Goal: Go to known website: Access a specific website the user already knows

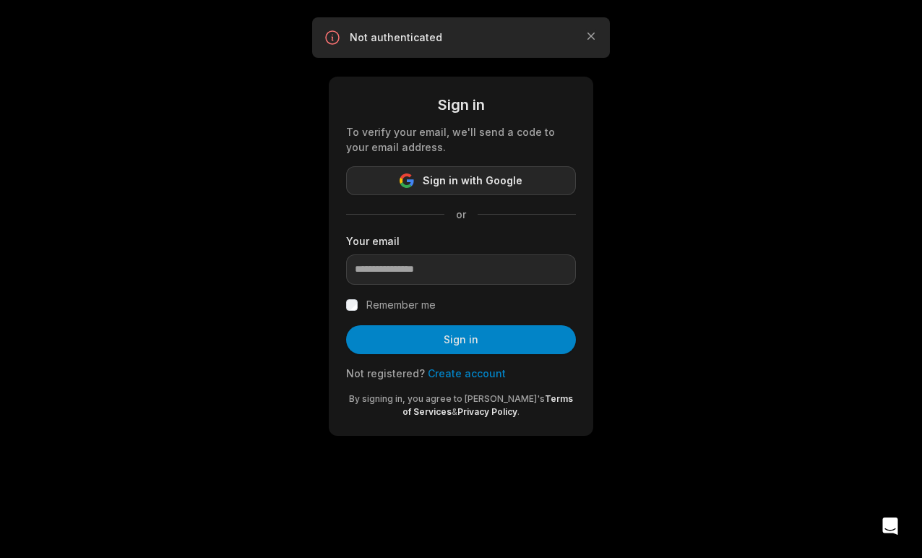
click at [417, 181] on button "Sign in with Google" at bounding box center [461, 180] width 230 height 29
